Goal: Information Seeking & Learning: Find specific fact

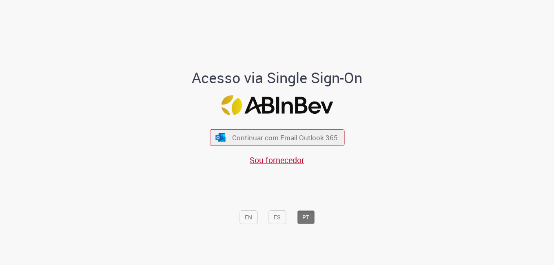
drag, startPoint x: 310, startPoint y: 141, endPoint x: 365, endPoint y: 168, distance: 61.6
click at [310, 142] on span "Continuar com Email Outlook 365" at bounding box center [285, 137] width 106 height 9
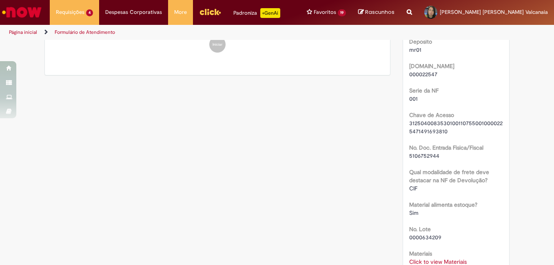
scroll to position [448, 0]
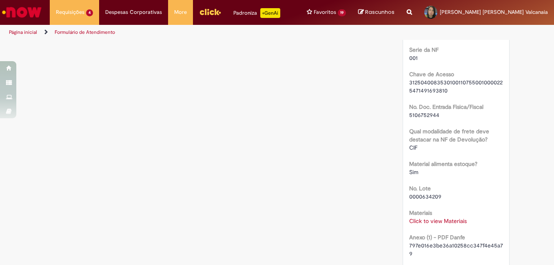
click at [448, 217] on link "Click to view Materiais" at bounding box center [437, 220] width 57 height 7
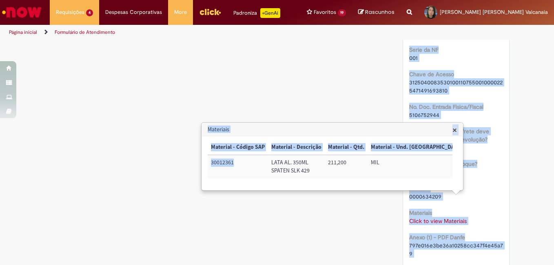
drag, startPoint x: 233, startPoint y: 161, endPoint x: 192, endPoint y: 168, distance: 41.8
click at [195, 166] on body "Pular para o conteúdo da página Requisições 4 Exibir Todas as Solicitações Emis…" at bounding box center [277, 132] width 554 height 265
drag, startPoint x: 253, startPoint y: 163, endPoint x: 248, endPoint y: 166, distance: 5.3
click at [252, 164] on td "30012361" at bounding box center [237, 166] width 60 height 23
drag, startPoint x: 174, startPoint y: 191, endPoint x: 187, endPoint y: 181, distance: 16.3
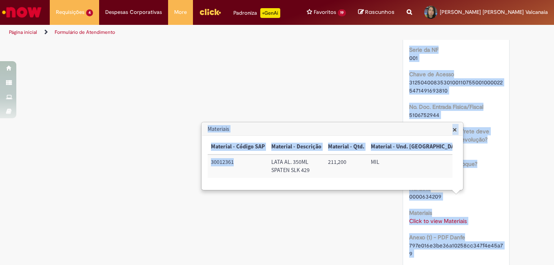
click at [174, 191] on div "Verificar Código [PERSON_NAME] Aguardando Aprovação Aguardando atendimento Tare…" at bounding box center [276, 109] width 477 height 1034
drag, startPoint x: 255, startPoint y: 220, endPoint x: 254, endPoint y: 183, distance: 37.1
click at [256, 220] on div "Verificar Código [PERSON_NAME] Aguardando Aprovação Aguardando atendimento Tare…" at bounding box center [276, 109] width 477 height 1034
click at [236, 159] on td "30012361" at bounding box center [237, 166] width 60 height 23
click at [228, 161] on td "30012361" at bounding box center [237, 166] width 60 height 23
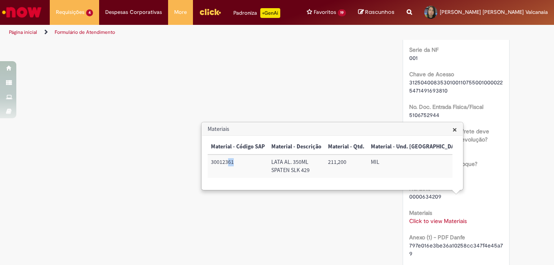
click at [229, 161] on td "30012361" at bounding box center [237, 166] width 60 height 23
copy td "30012361"
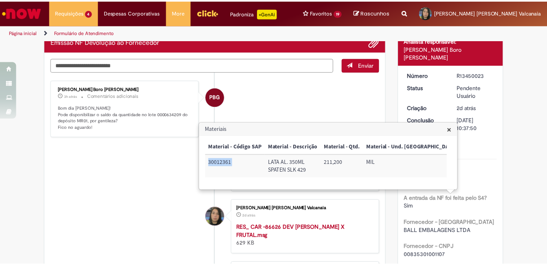
scroll to position [0, 0]
